Goal: Navigation & Orientation: Find specific page/section

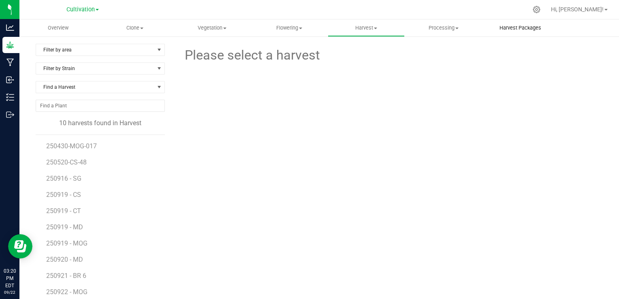
click at [522, 31] on span "Harvest Packages" at bounding box center [521, 27] width 64 height 7
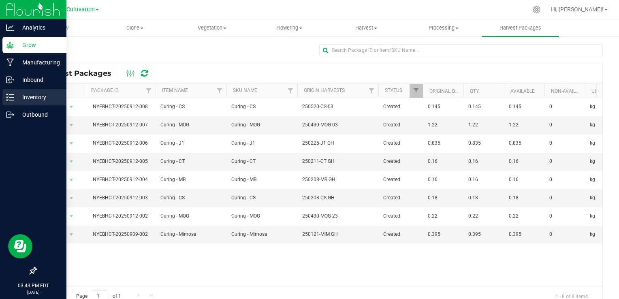
click at [32, 94] on p "Inventory" at bounding box center [38, 97] width 49 height 10
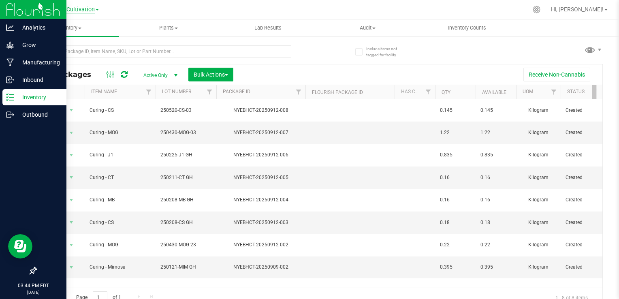
click at [87, 11] on span "Cultivation" at bounding box center [80, 9] width 28 height 7
click at [61, 39] on link "Distribution" at bounding box center [82, 39] width 118 height 11
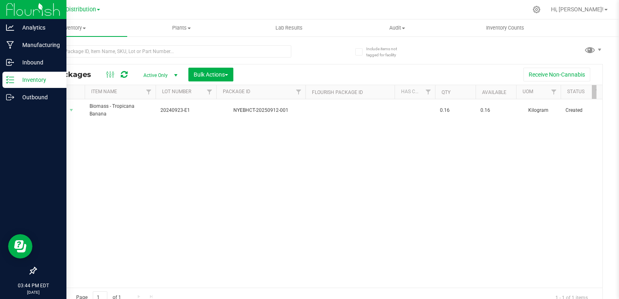
click at [85, 4] on div "Distribution Cultivation Distribution" at bounding box center [83, 9] width 34 height 10
click at [84, 7] on span "Distribution" at bounding box center [81, 9] width 30 height 7
click at [58, 30] on link "Cultivation" at bounding box center [82, 28] width 118 height 11
